Goal: Book appointment/travel/reservation

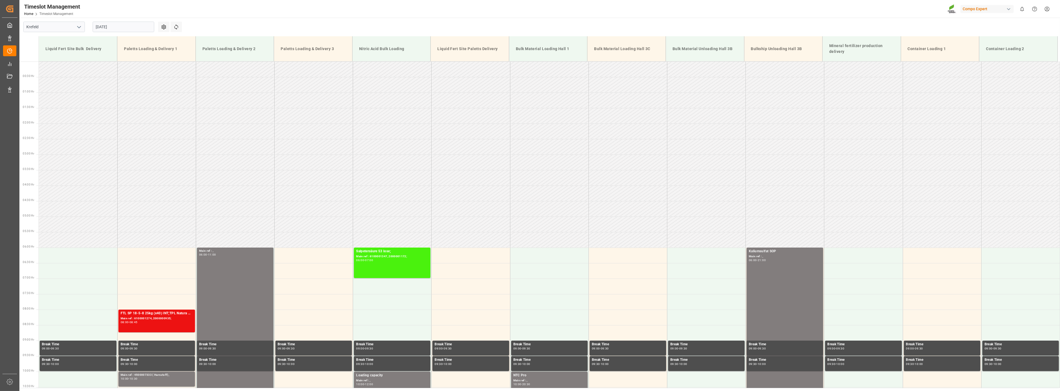
scroll to position [189, 0]
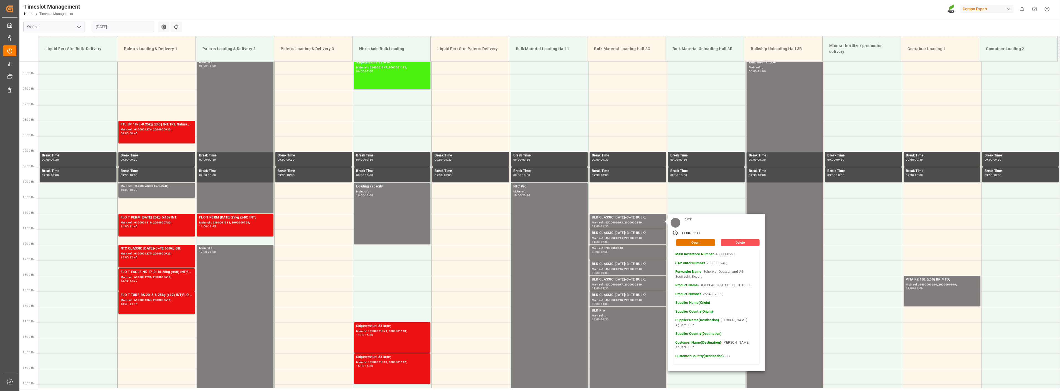
click at [131, 29] on input "[DATE]" at bounding box center [124, 27] width 62 height 11
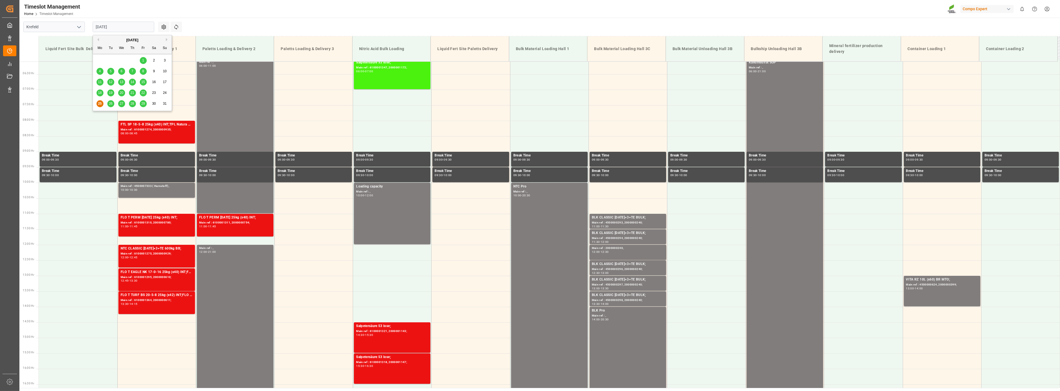
click at [167, 37] on div "[DATE]" at bounding box center [132, 40] width 79 height 6
click at [167, 40] on button "Next Month" at bounding box center [167, 39] width 3 height 3
click at [100, 60] on span "1" at bounding box center [100, 60] width 2 height 4
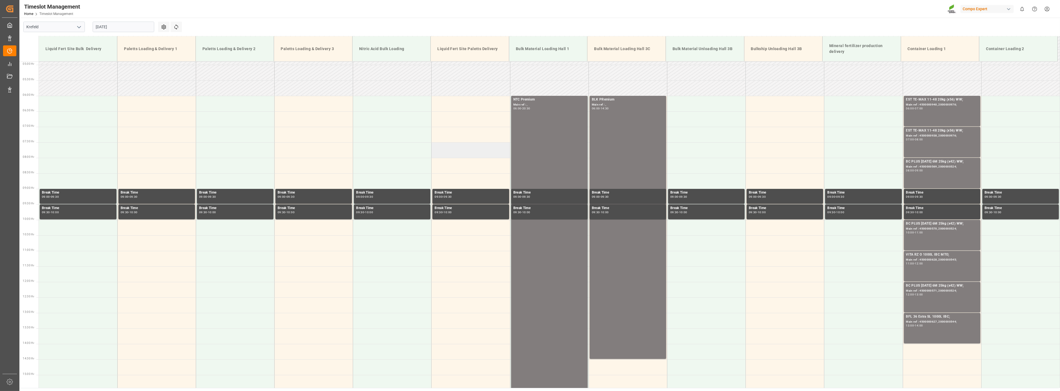
scroll to position [128, 0]
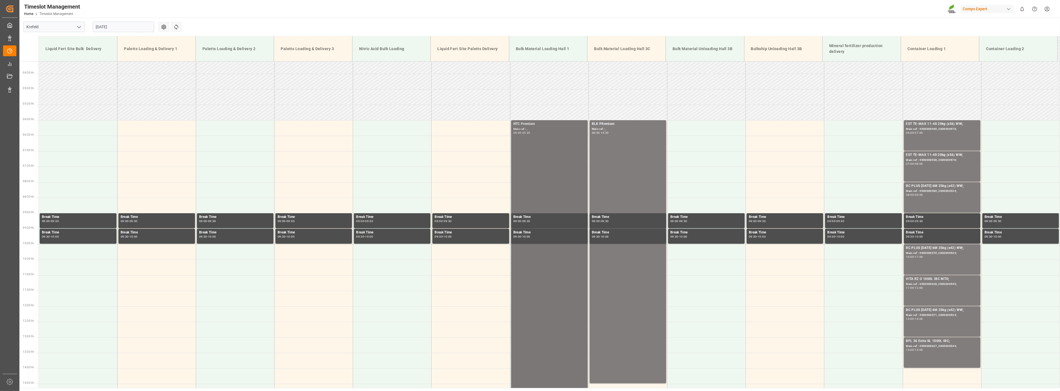
click at [525, 124] on div "NTC Premium" at bounding box center [549, 124] width 72 height 6
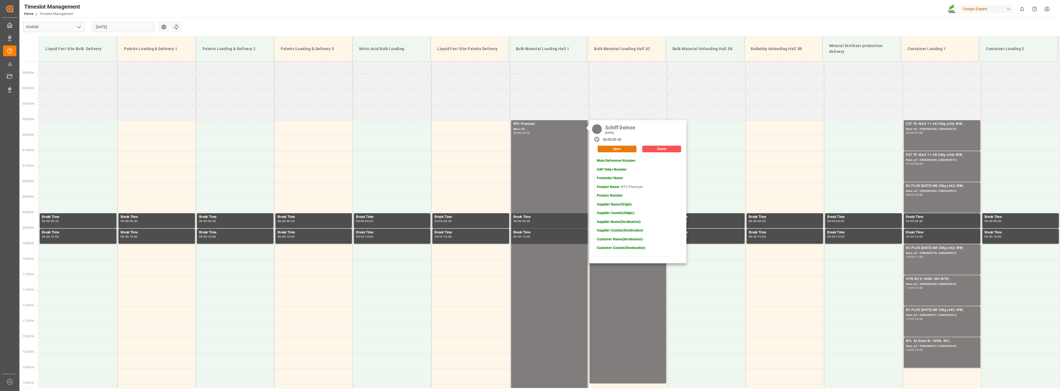
click at [604, 150] on button "Open" at bounding box center [616, 149] width 39 height 7
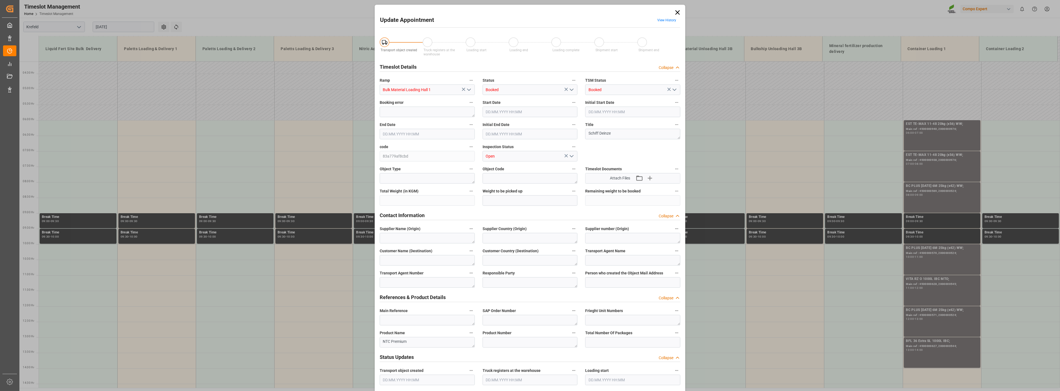
type input "800000"
type input "[DATE] 06:00"
type input "[DATE] 20:30"
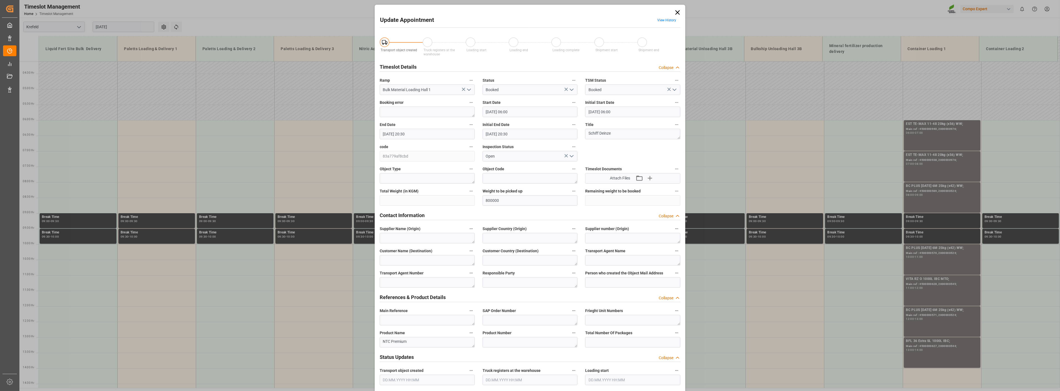
type input "[DATE] 11:47"
click at [677, 11] on icon at bounding box center [677, 12] width 4 height 4
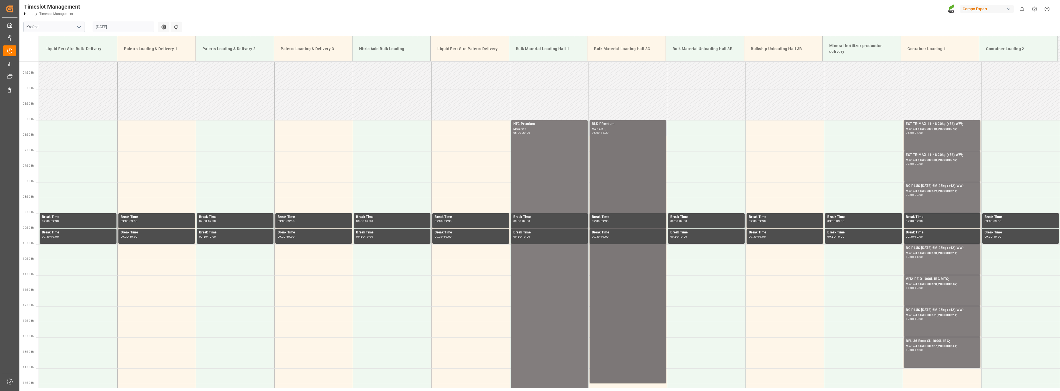
click at [599, 126] on div "BLK PRemium" at bounding box center [628, 124] width 72 height 6
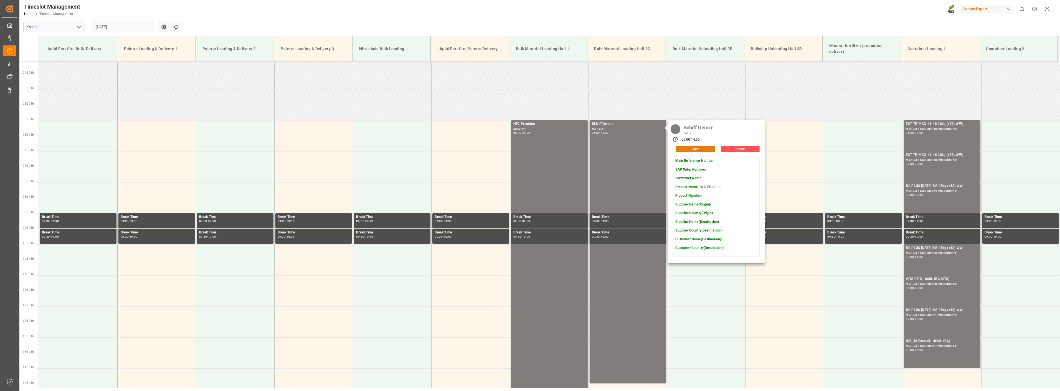
click at [695, 148] on button "Open" at bounding box center [695, 149] width 39 height 7
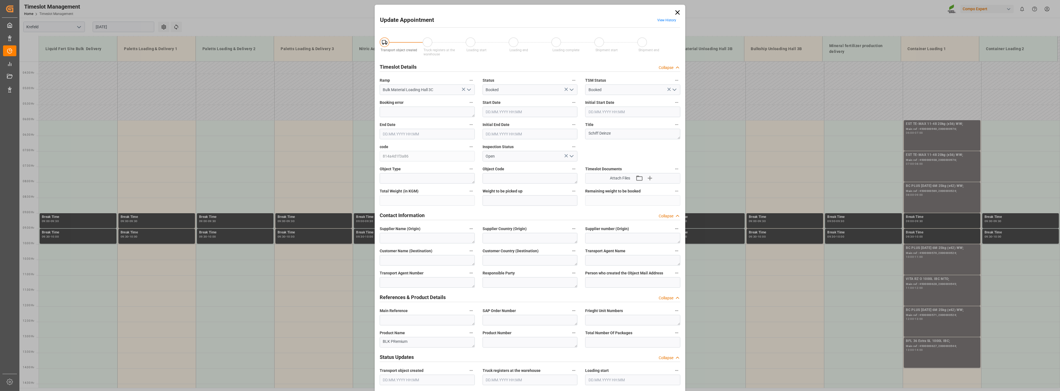
type input "[DATE] 06:00"
type input "[DATE] 14:30"
type input "[DATE] 11:48"
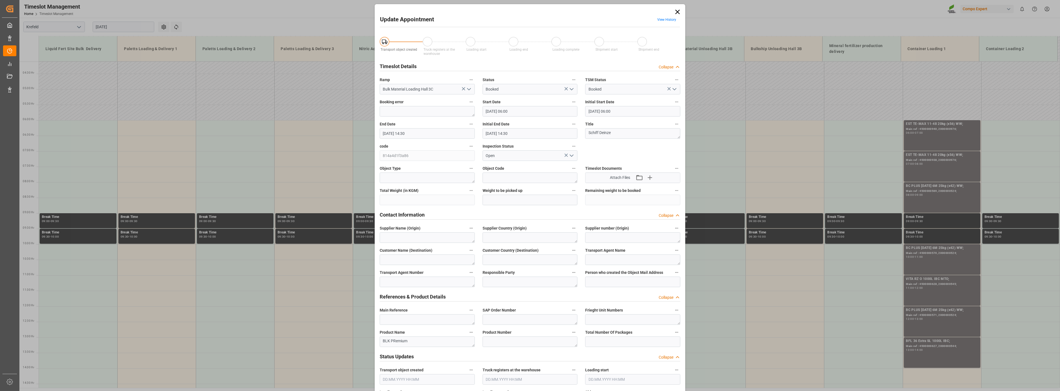
scroll to position [0, 0]
click at [675, 10] on icon at bounding box center [677, 13] width 8 height 8
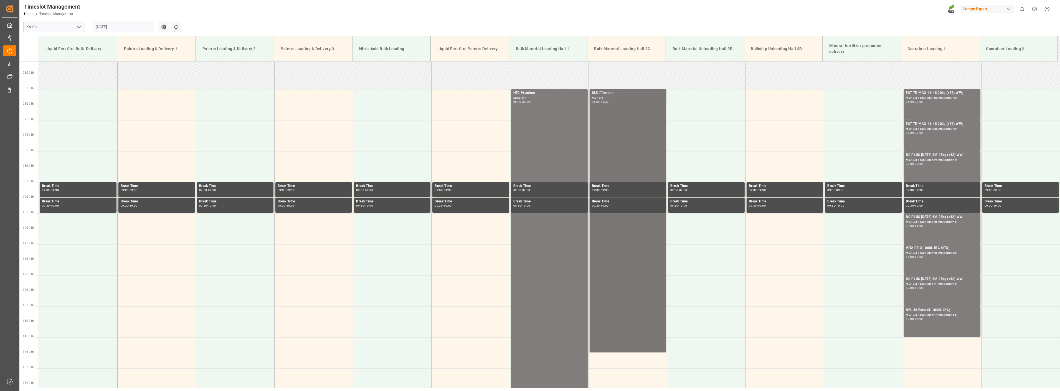
scroll to position [189, 0]
